Goal: Information Seeking & Learning: Learn about a topic

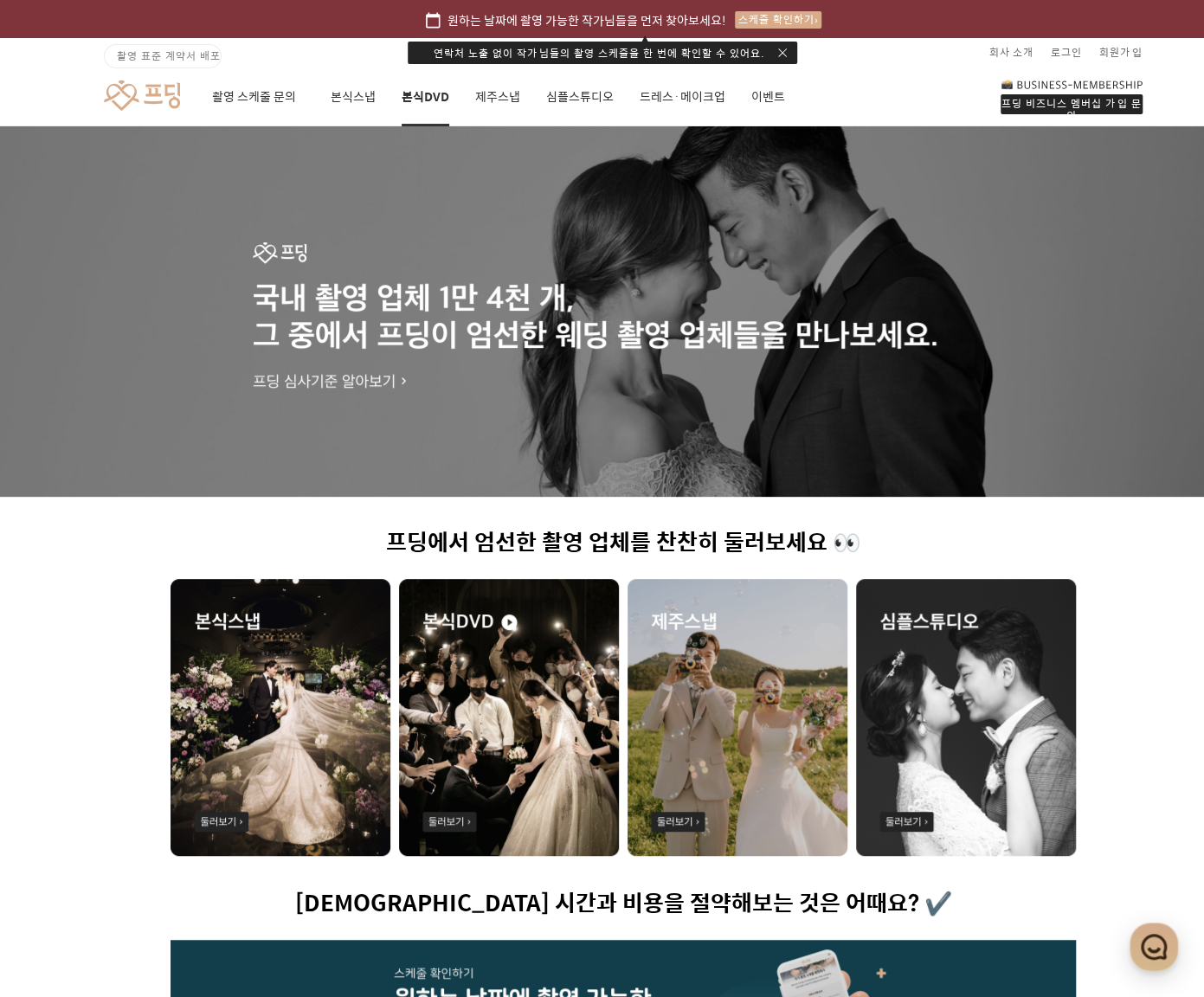
click at [426, 112] on link "본식DVD" at bounding box center [425, 97] width 47 height 59
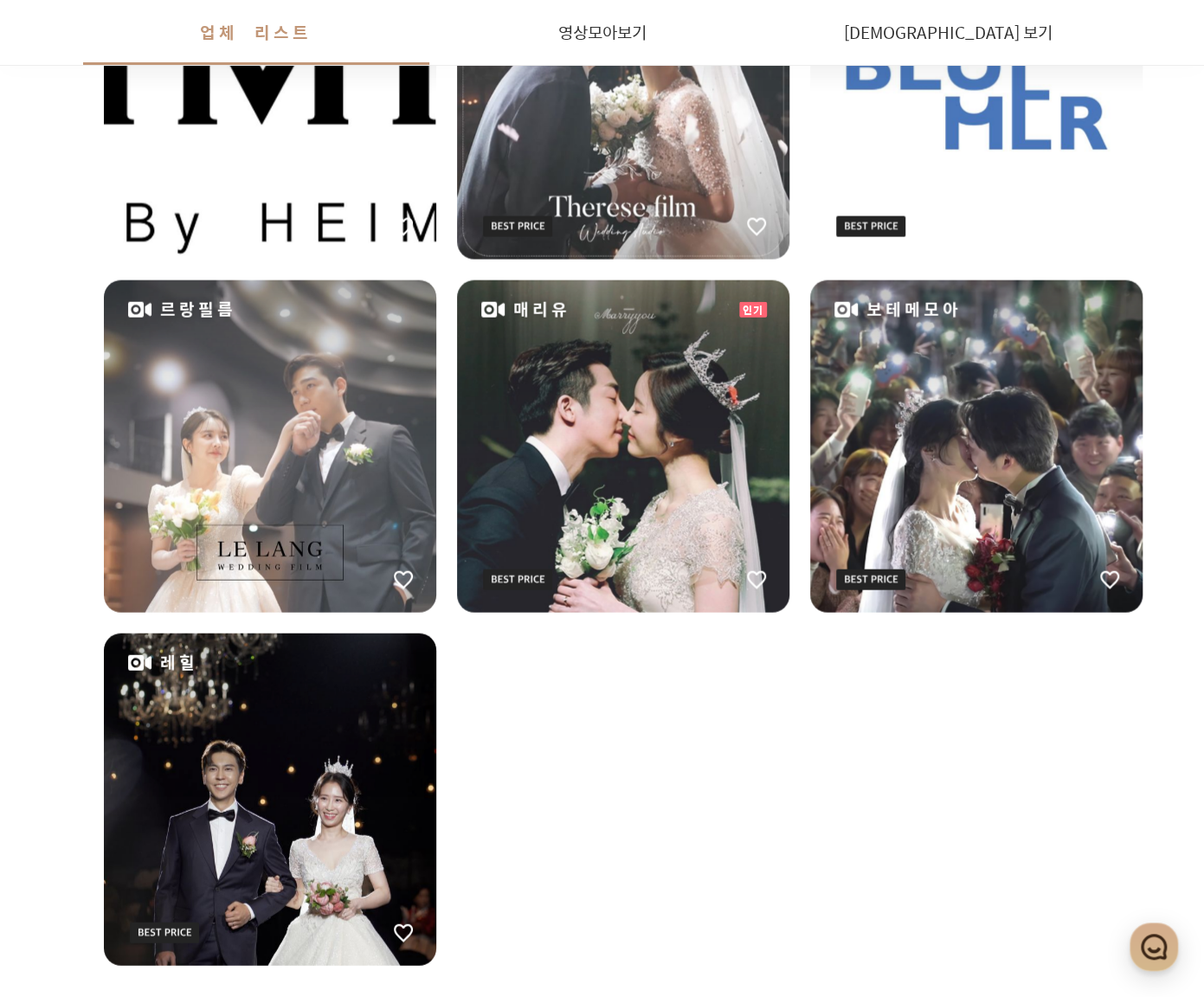
scroll to position [2077, 0]
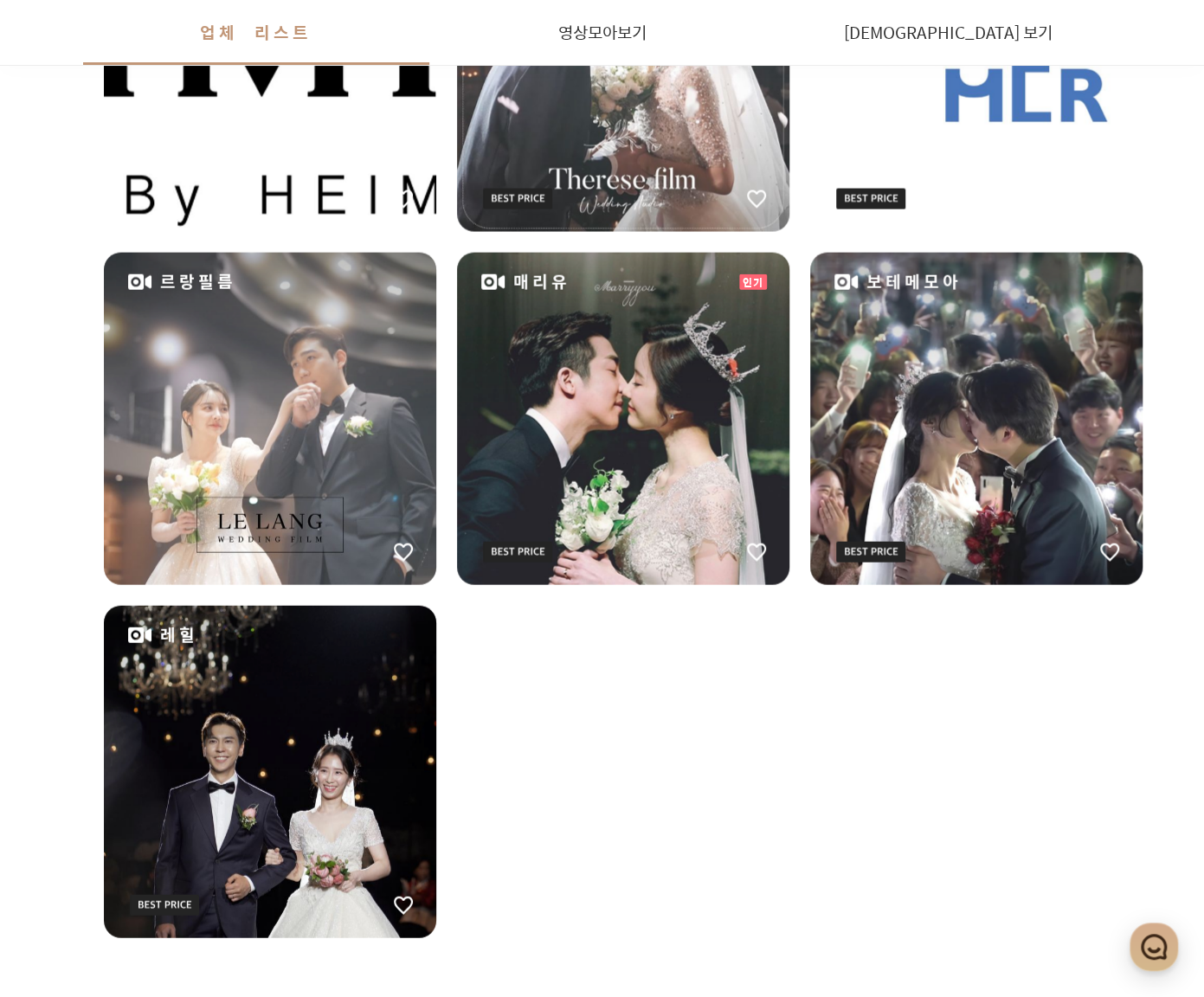
click at [708, 425] on div "매리유" at bounding box center [624, 419] width 333 height 333
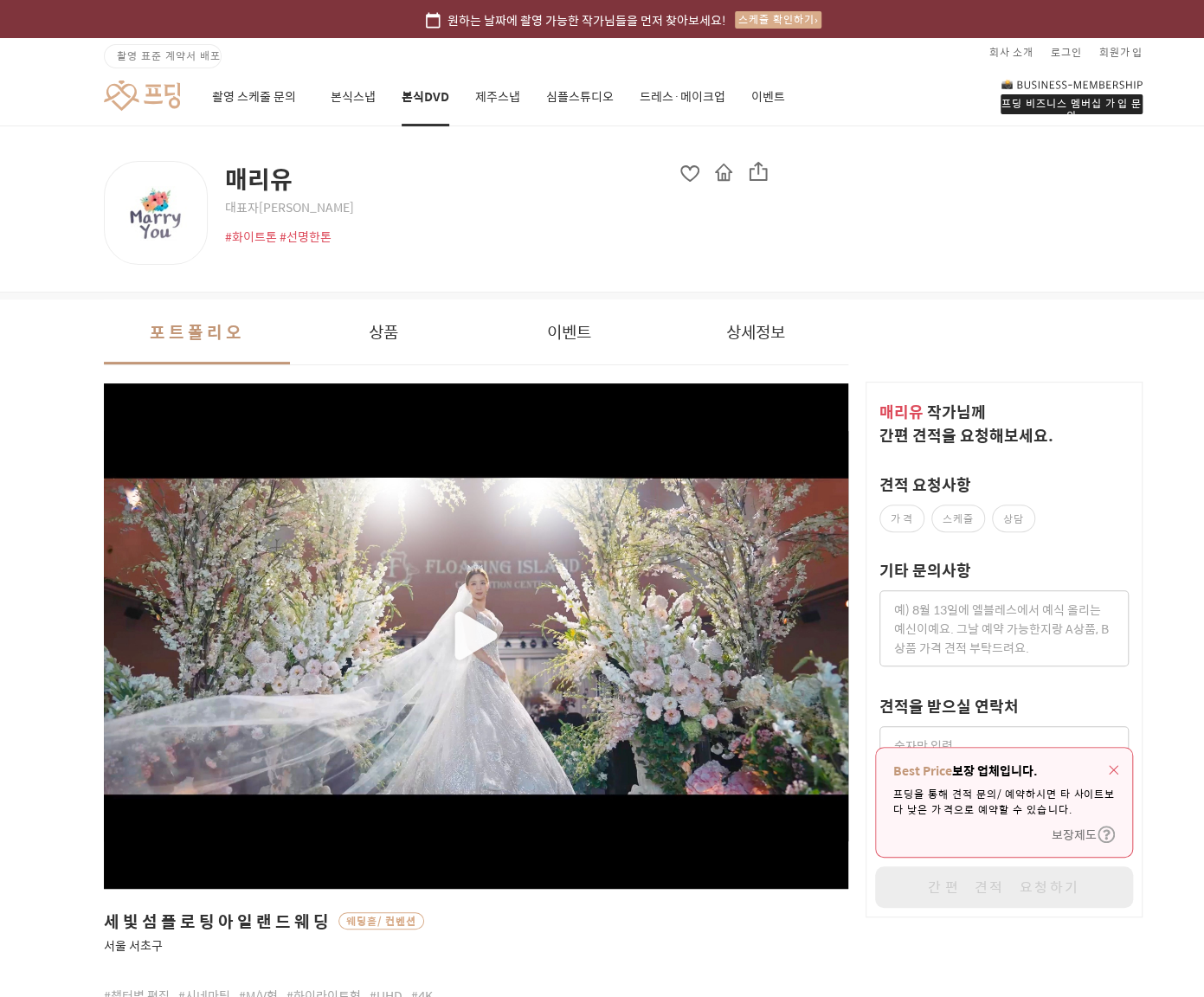
click at [482, 634] on div "button" at bounding box center [476, 636] width 745 height 411
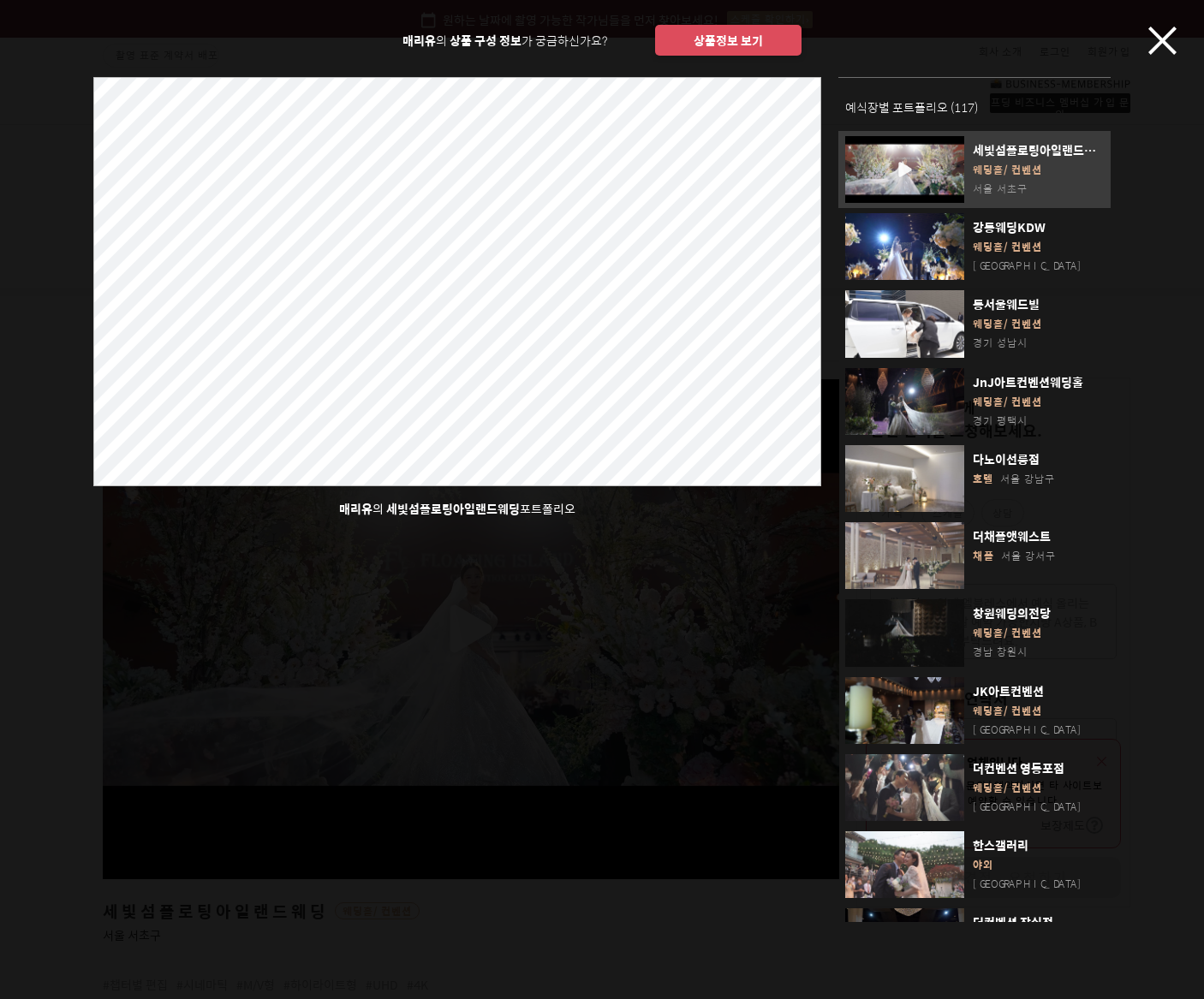
click at [444, 502] on span "세빛섬플로팅아일랜드웨딩" at bounding box center [453, 509] width 134 height 19
click at [903, 174] on div "button" at bounding box center [905, 169] width 119 height 67
click at [906, 161] on div "button" at bounding box center [905, 169] width 119 height 67
click at [899, 170] on div "button" at bounding box center [905, 169] width 119 height 67
click at [915, 251] on div "button" at bounding box center [905, 247] width 119 height 67
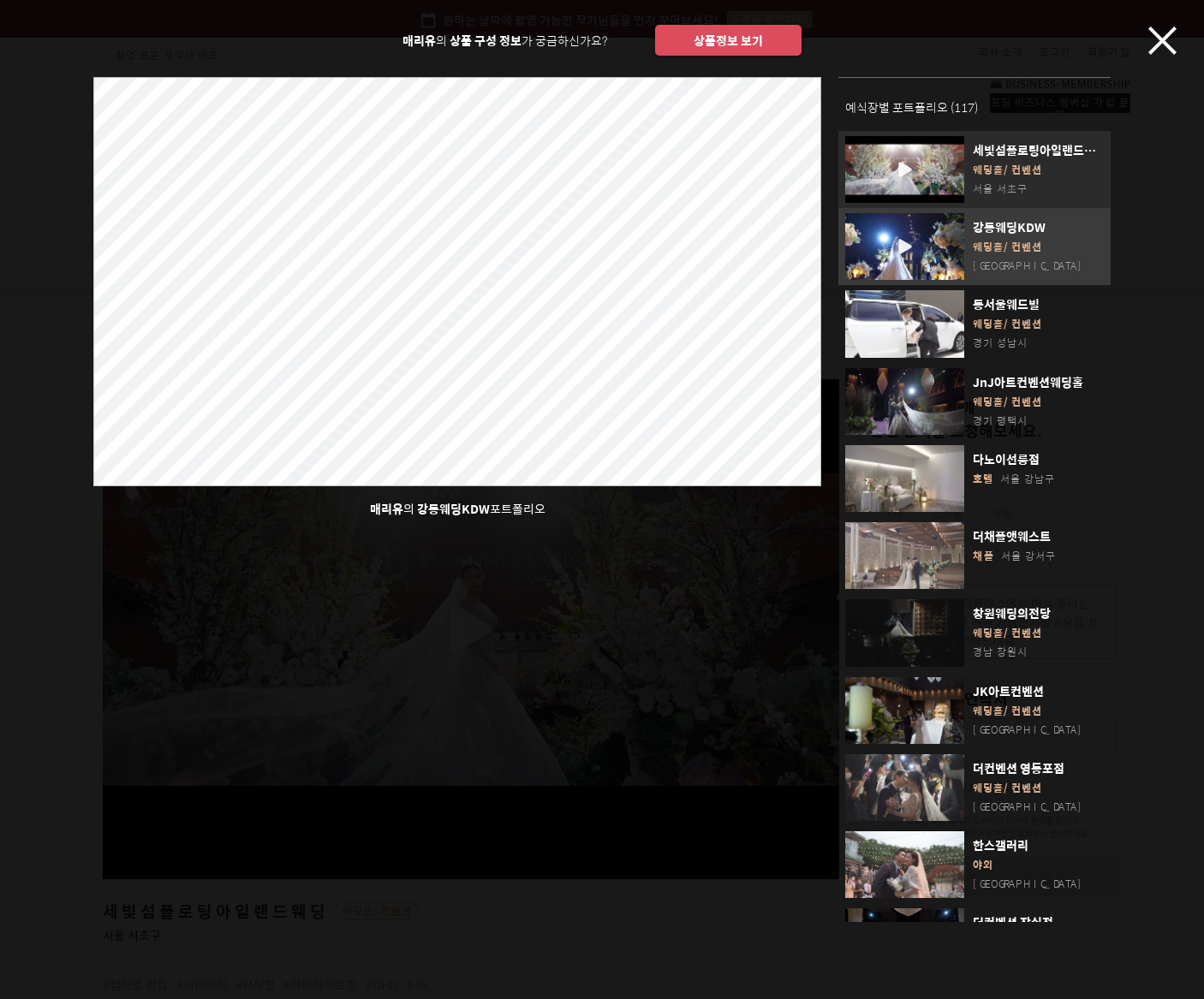
click at [951, 176] on div "button" at bounding box center [905, 169] width 119 height 67
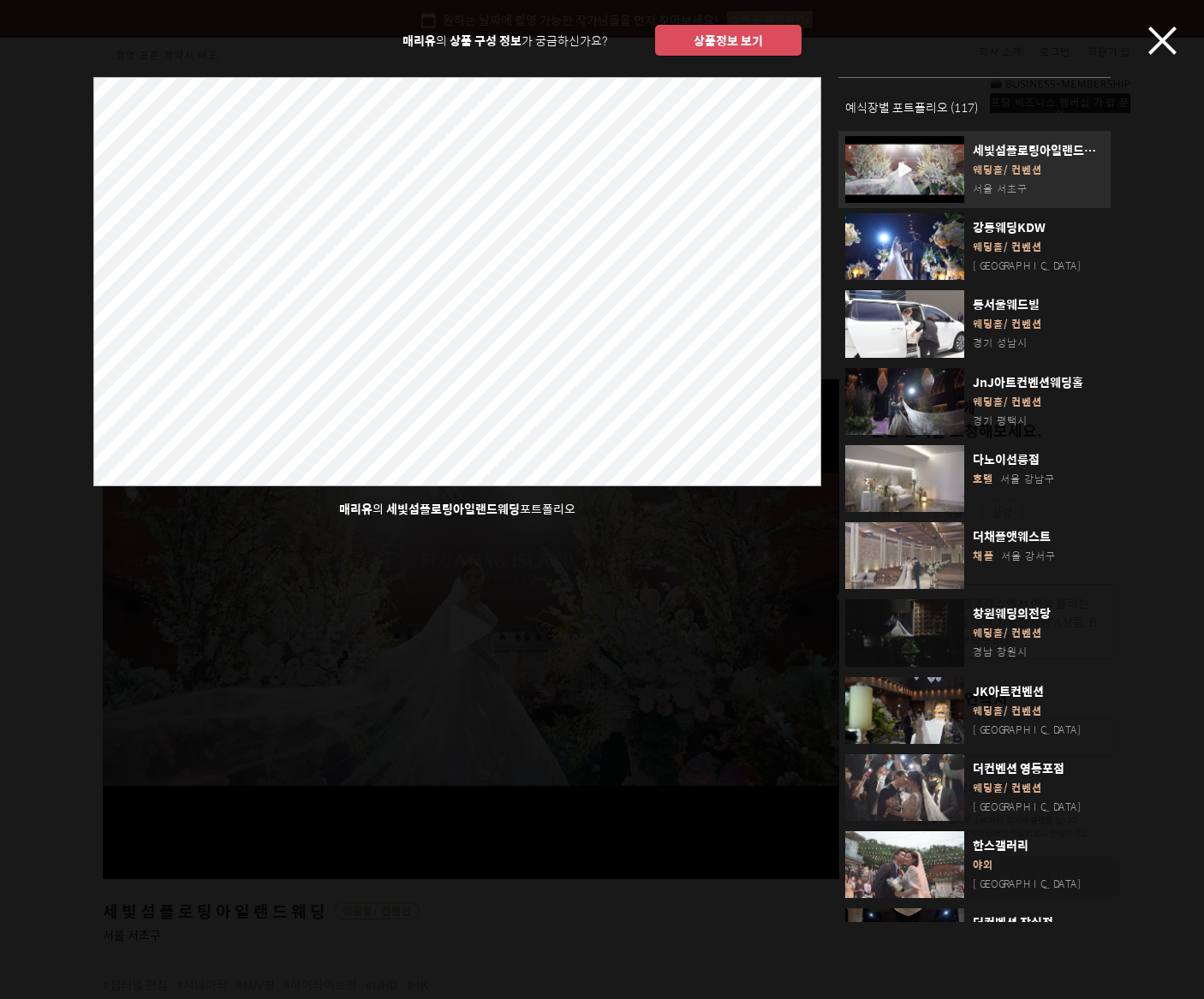
click at [951, 176] on div "button" at bounding box center [905, 169] width 119 height 67
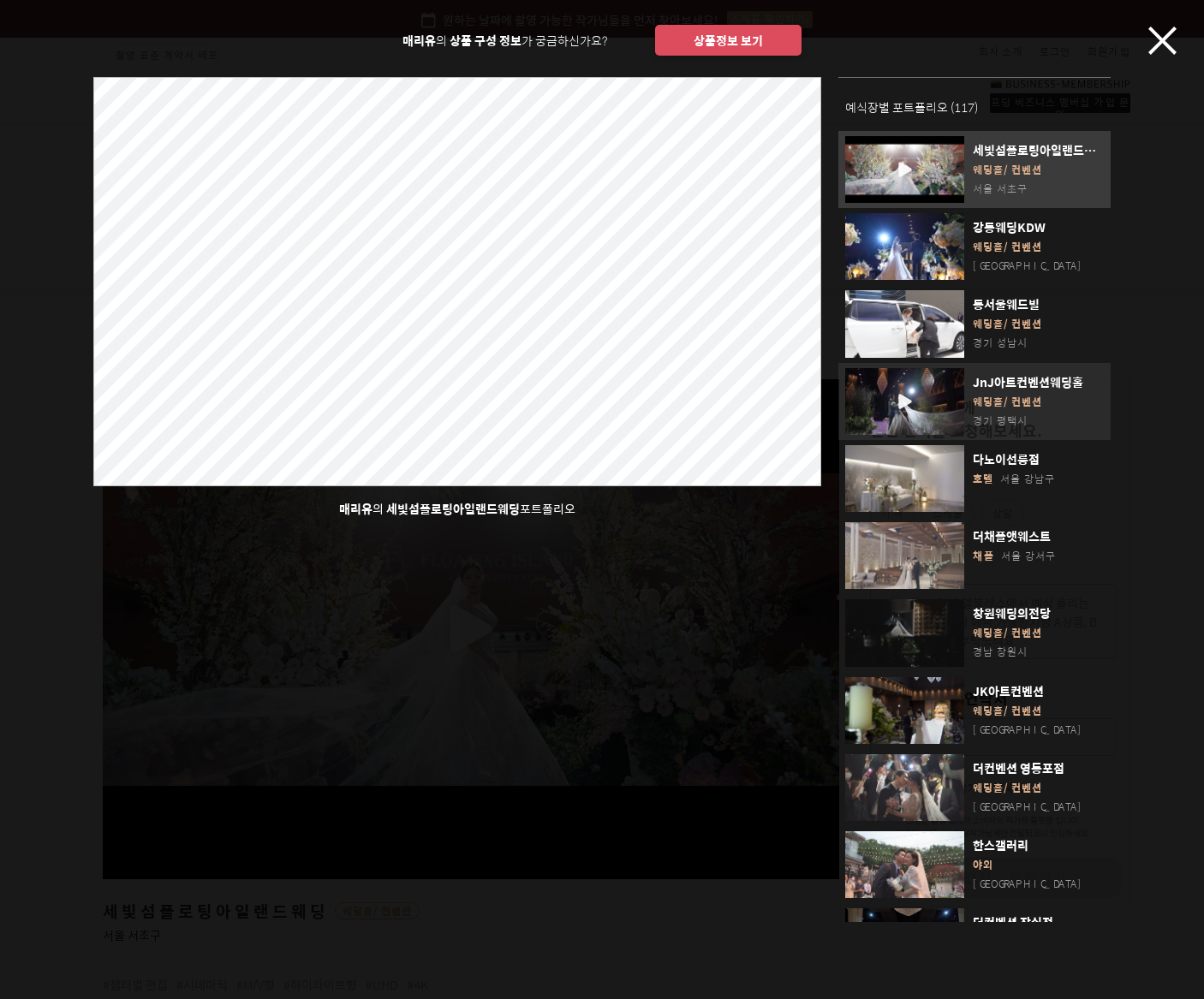
click at [899, 382] on div "button" at bounding box center [905, 402] width 119 height 67
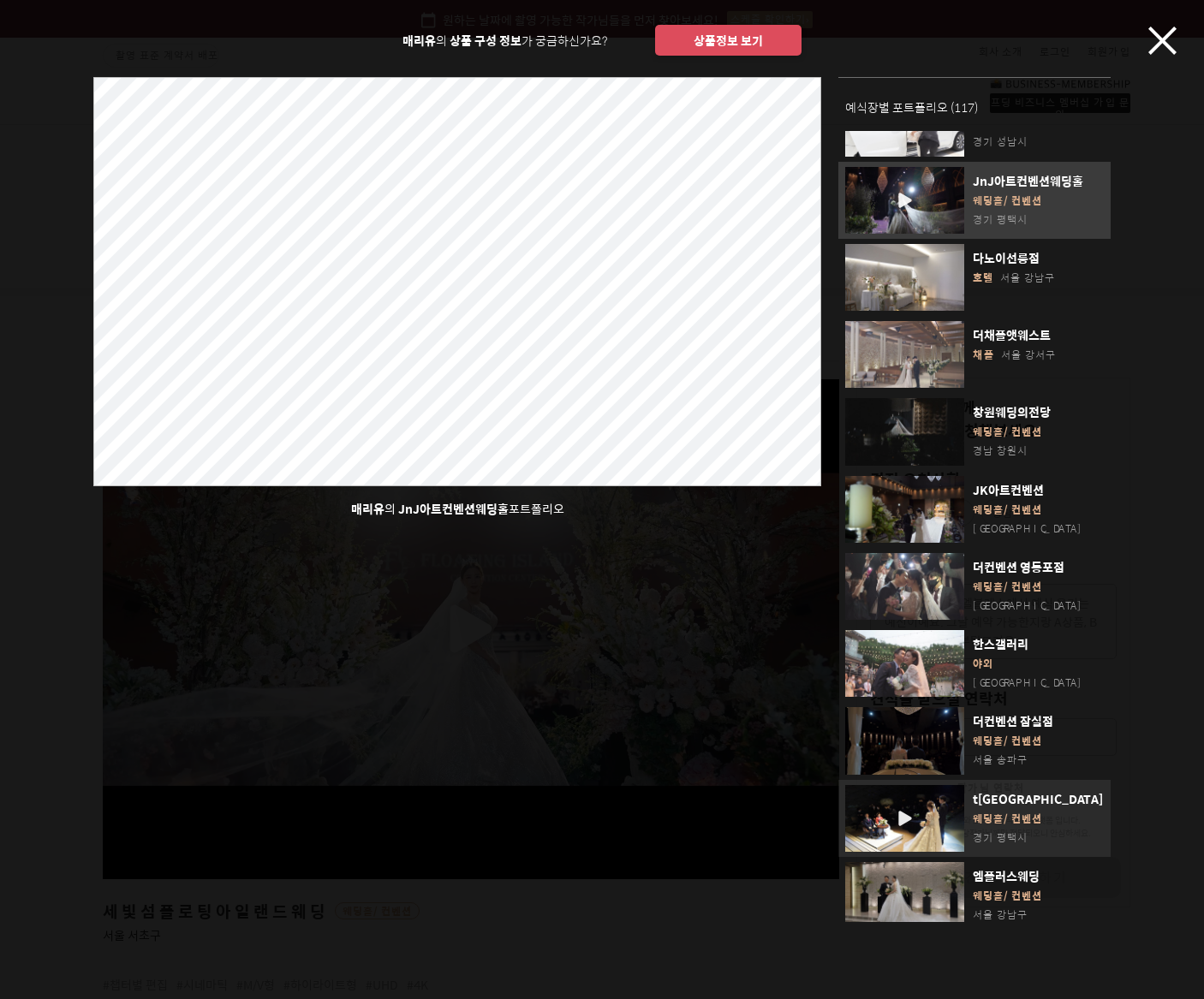
click at [914, 785] on div "button" at bounding box center [905, 818] width 119 height 67
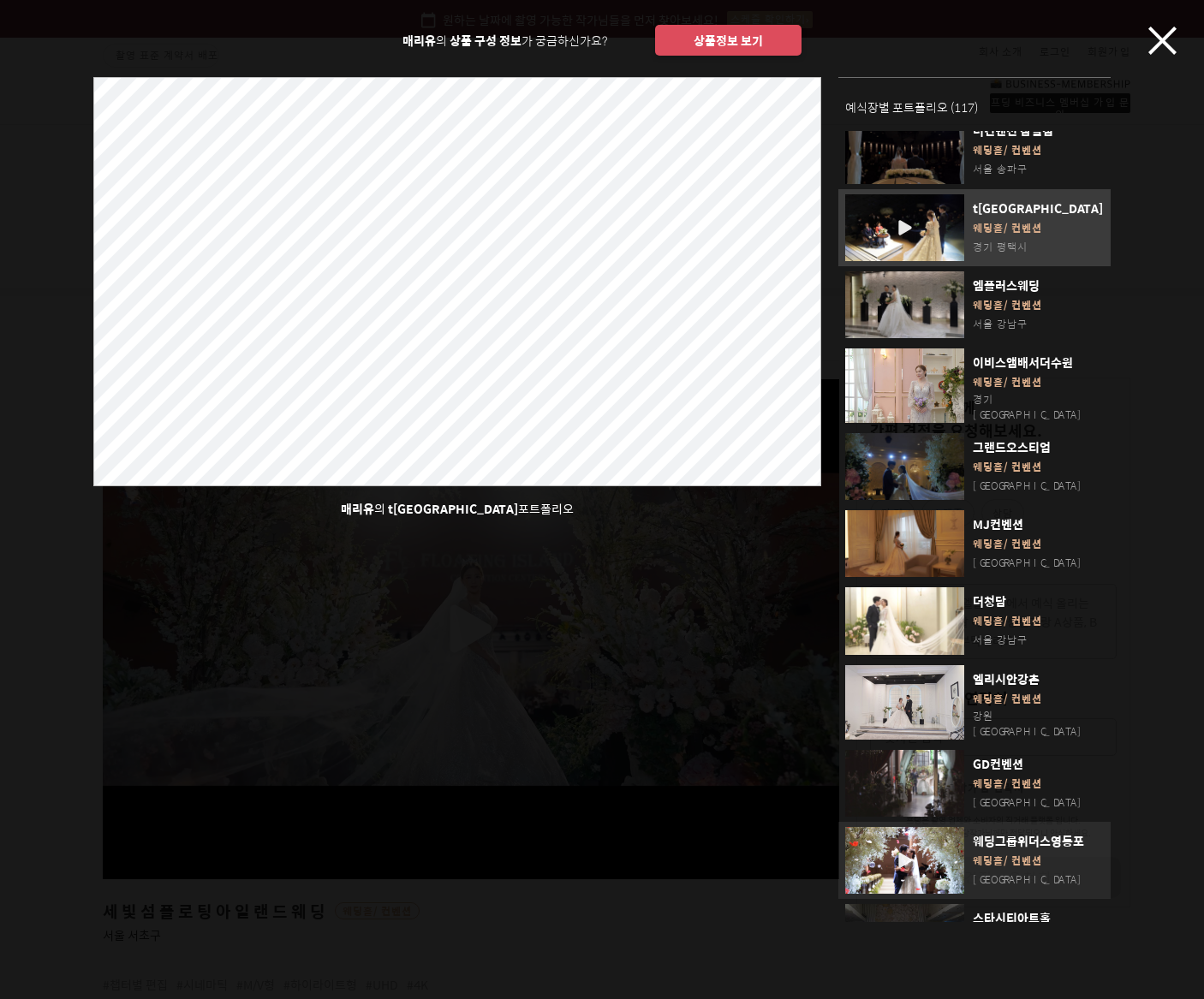
click at [914, 827] on div "button" at bounding box center [905, 860] width 119 height 67
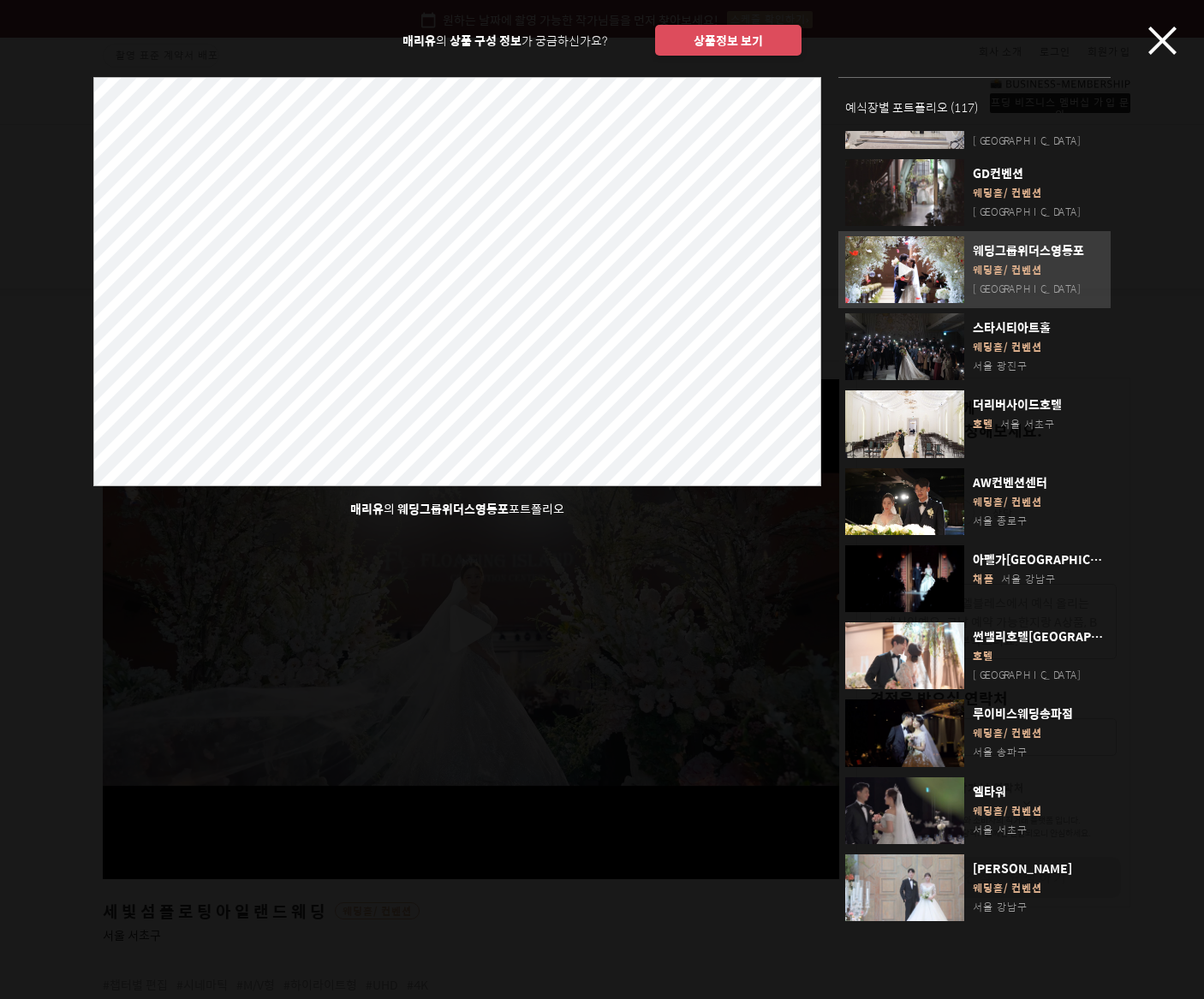
click at [1180, 30] on div "매리유 의 상품 구성 정보 가 궁금하신가요? 상품정보 보기 매리유 의 웨딩그룹위더스영등포 포트폴리오 예식장별 포트폴리오 ( 117 ) [GEO…" at bounding box center [602, 461] width 1204 height 922
click at [1165, 45] on icon "button" at bounding box center [1162, 41] width 29 height 29
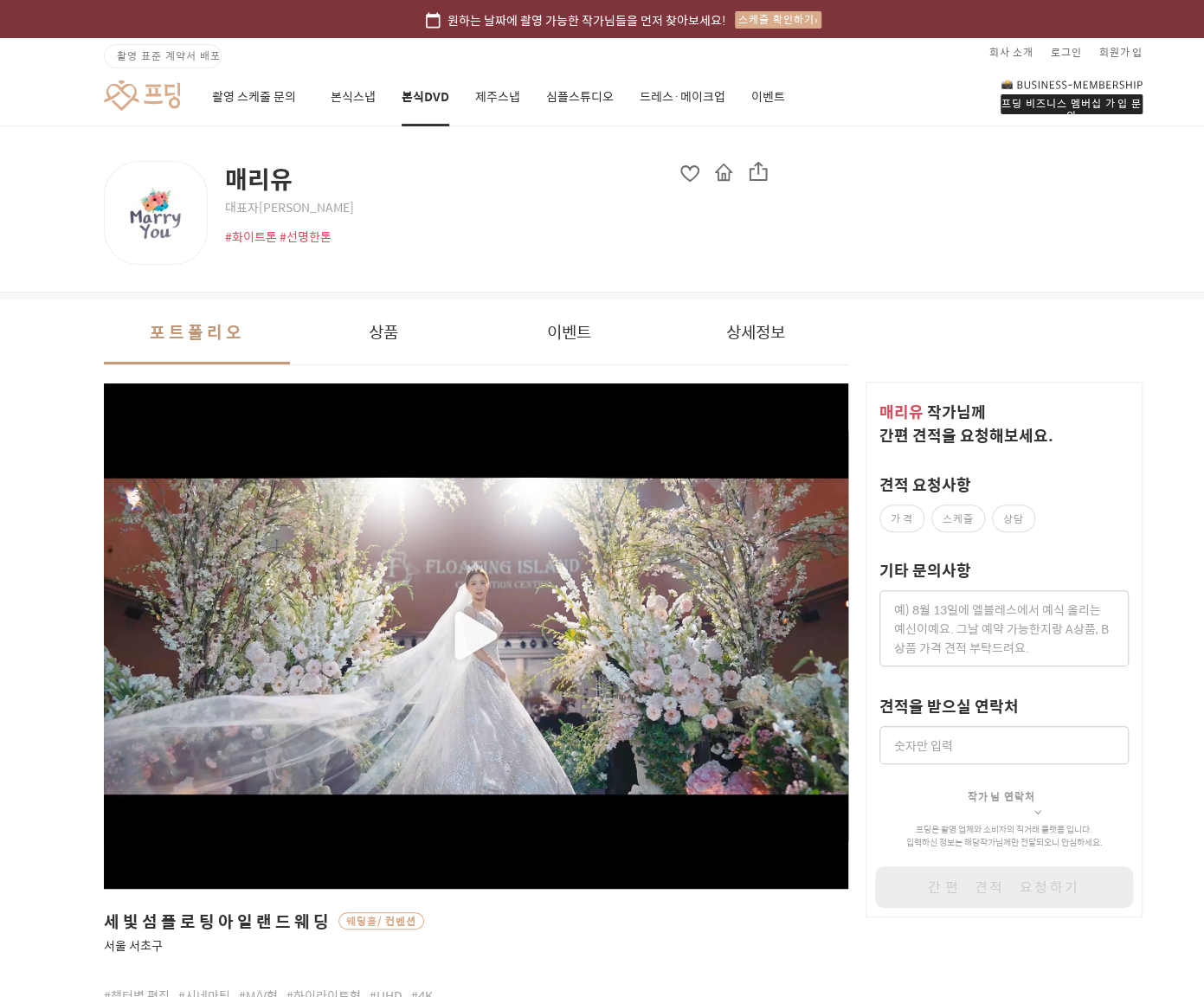
click at [476, 630] on div "button" at bounding box center [476, 636] width 745 height 411
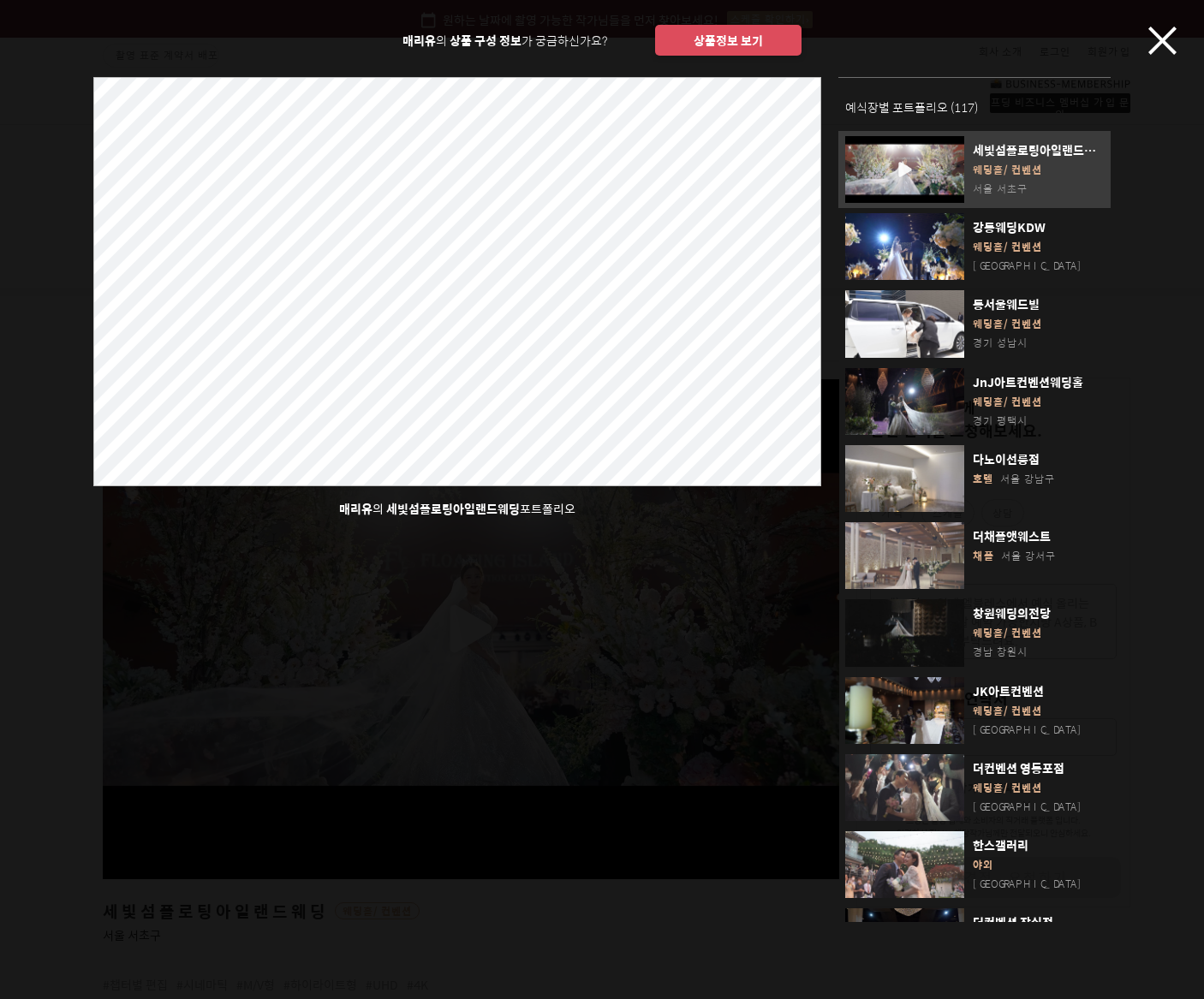
click at [724, 36] on button "상품정보 보기" at bounding box center [728, 40] width 146 height 31
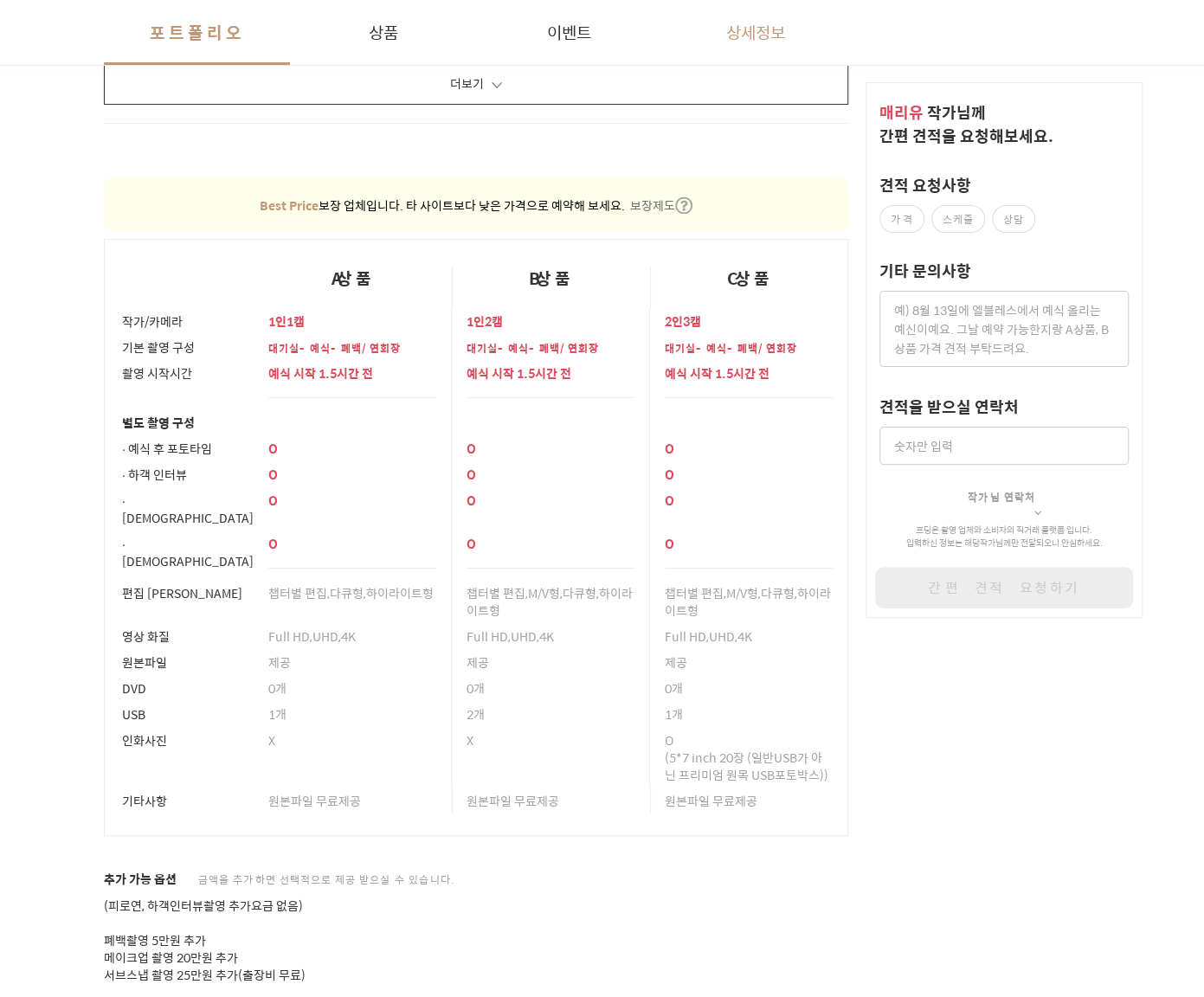
scroll to position [1486, 0]
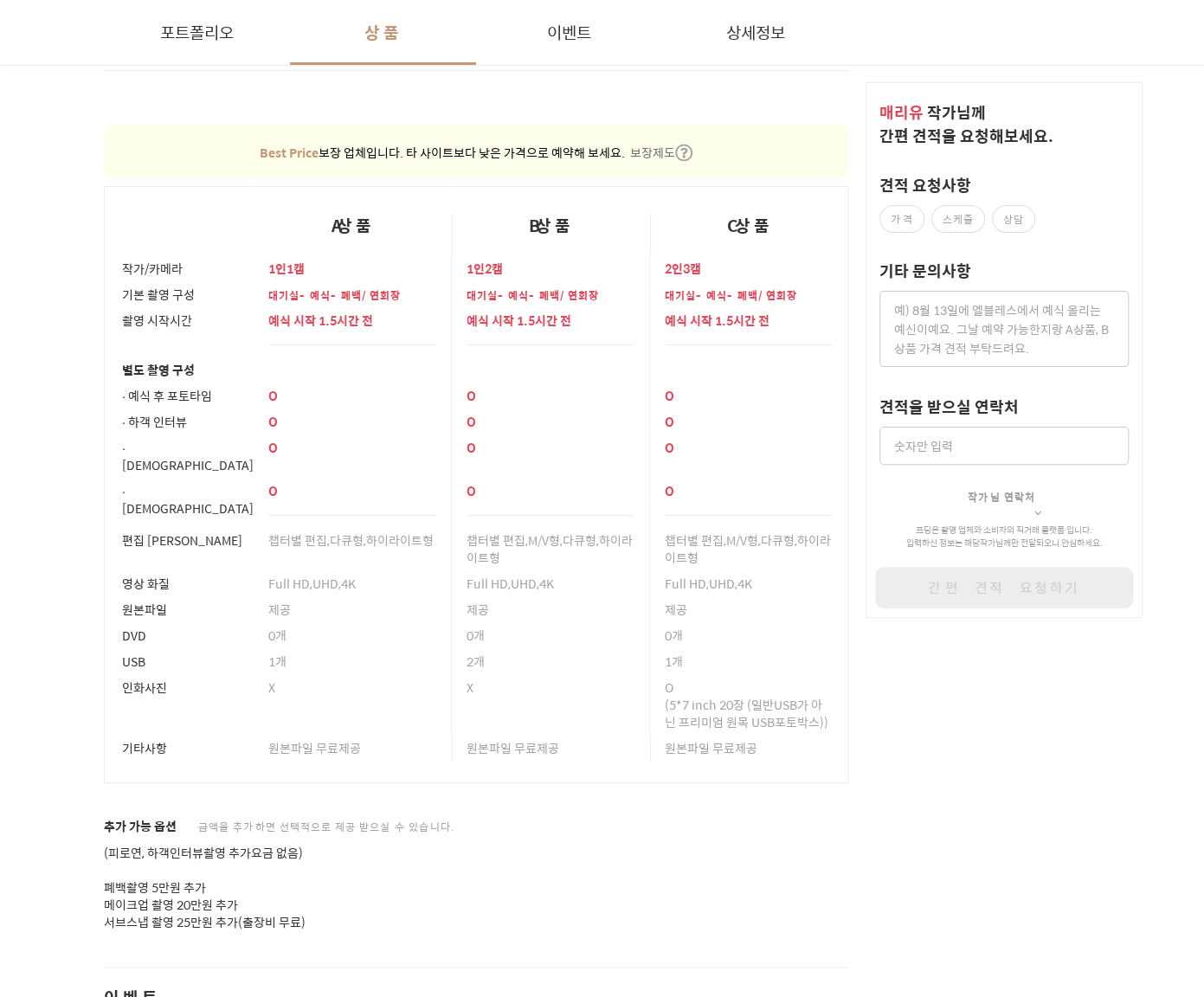
click at [542, 373] on td at bounding box center [550, 369] width 198 height 26
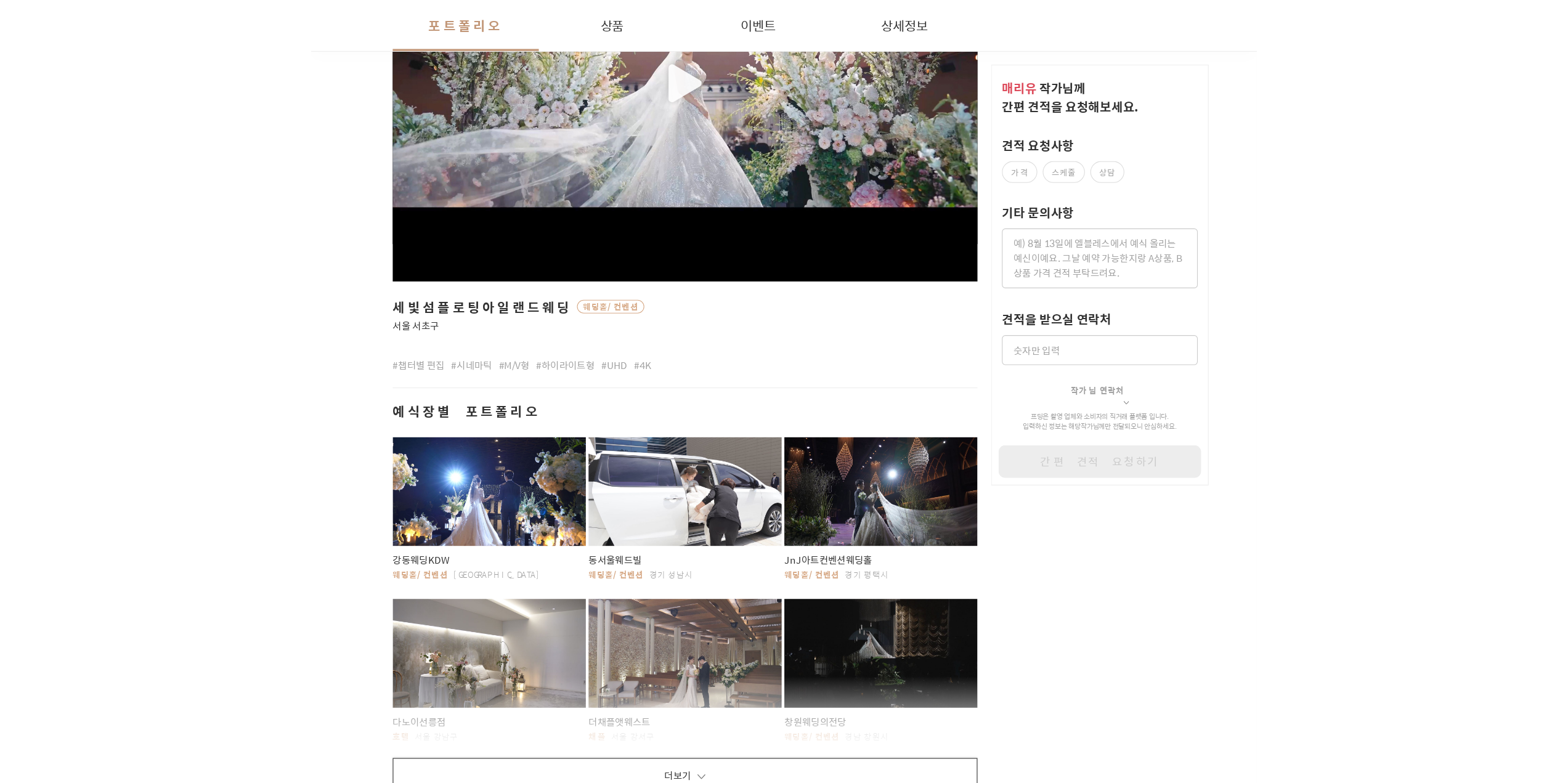
scroll to position [389, 0]
